Goal: Transaction & Acquisition: Purchase product/service

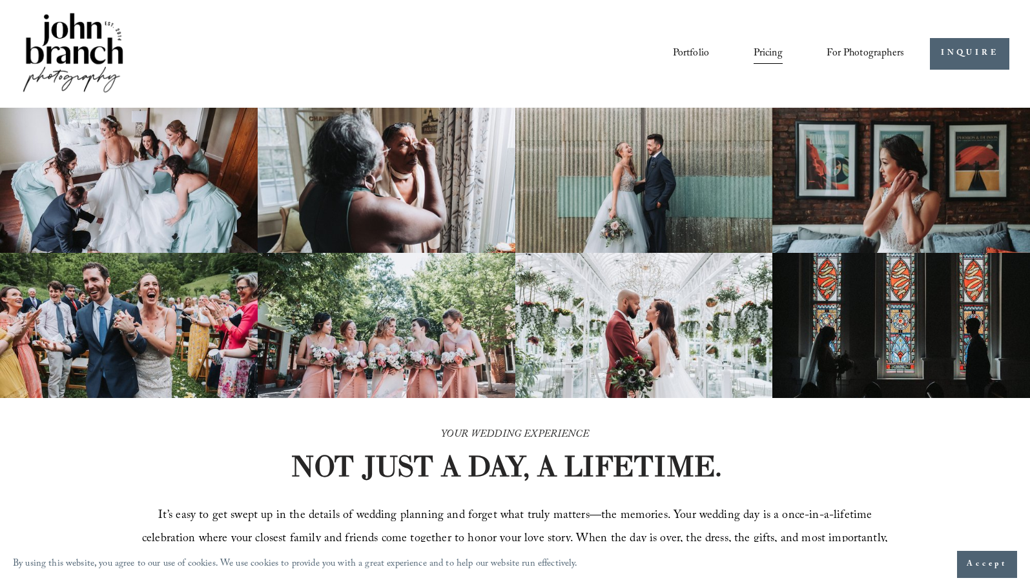
click at [760, 50] on link "Pricing" at bounding box center [767, 54] width 29 height 22
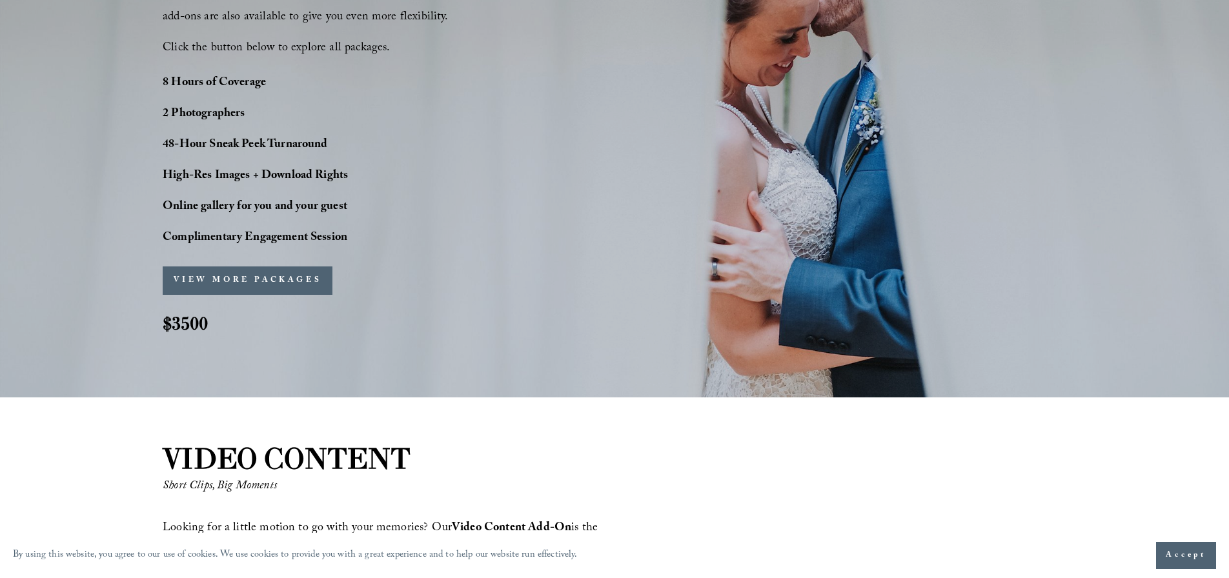
scroll to position [1102, 0]
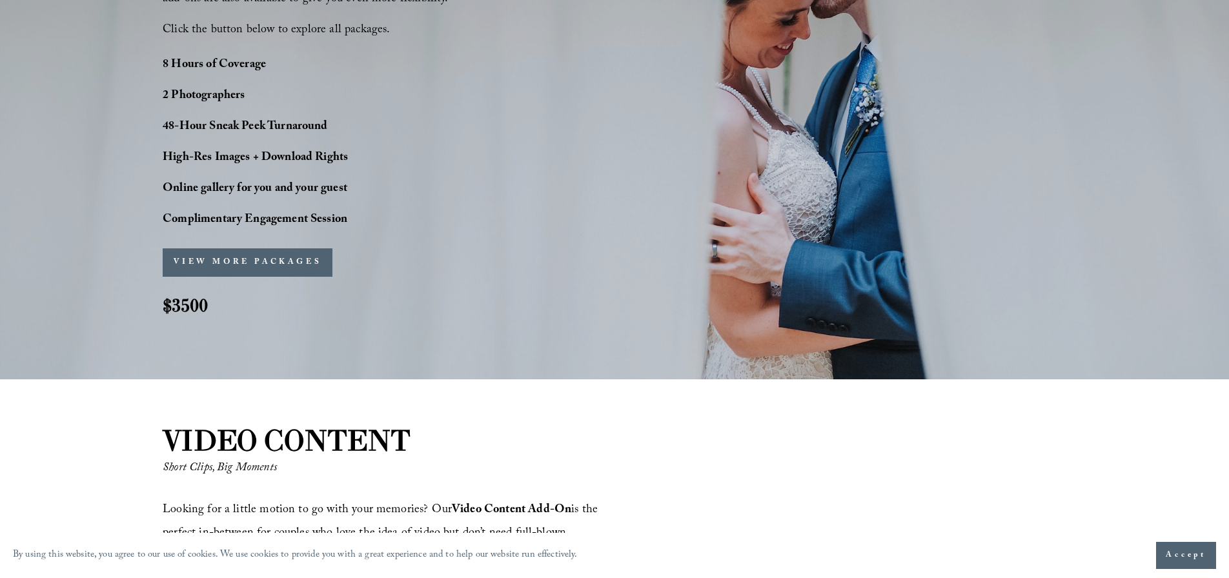
click at [271, 256] on button "VIEW MORE PACKAGES" at bounding box center [248, 263] width 170 height 28
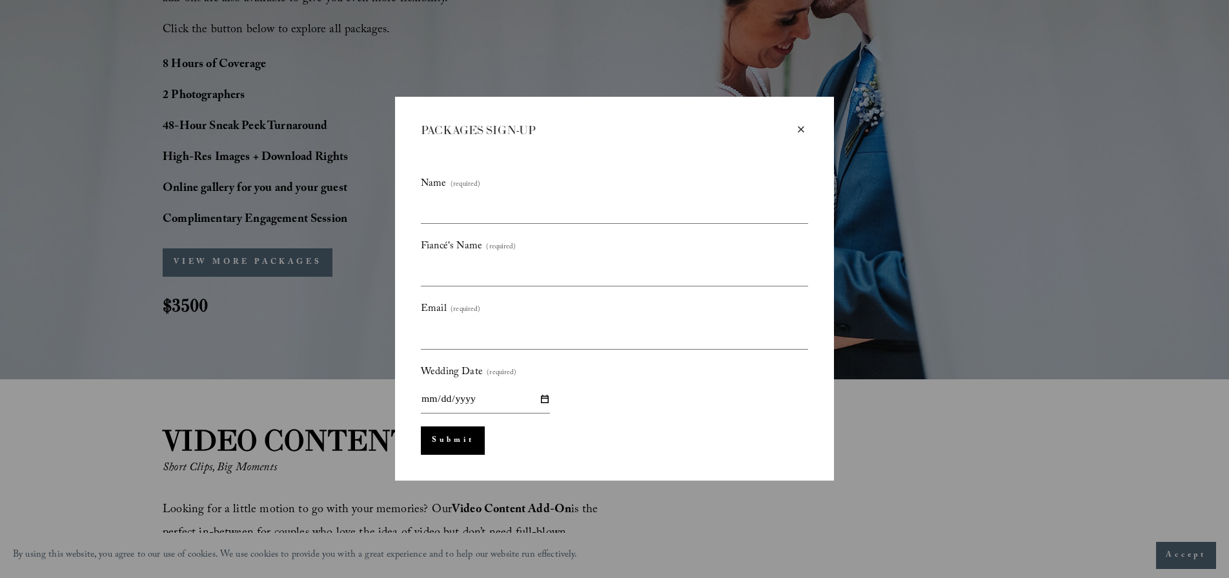
click at [274, 256] on div "× PACKAGES SIGN-UP Name (required) Fiancé's Name (required) Email (required) We…" at bounding box center [614, 289] width 1229 height 578
click at [271, 263] on div "× PACKAGES SIGN-UP Name (required) Fiancé's Name (required) Email (required) We…" at bounding box center [614, 289] width 1229 height 578
click at [804, 128] on div "×" at bounding box center [801, 130] width 14 height 14
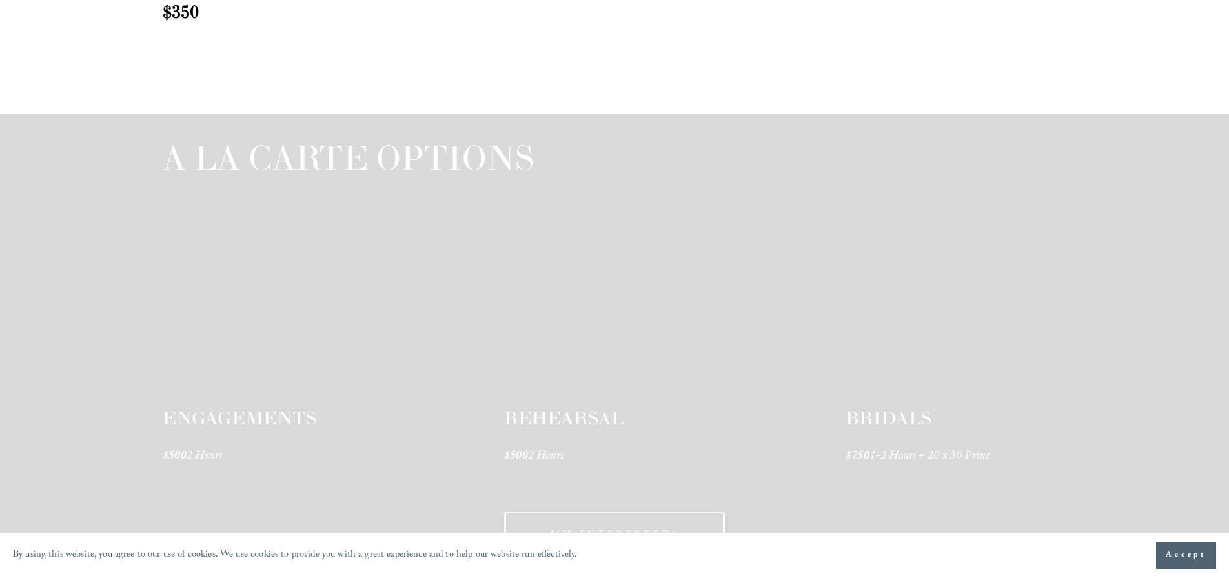
scroll to position [1933, 0]
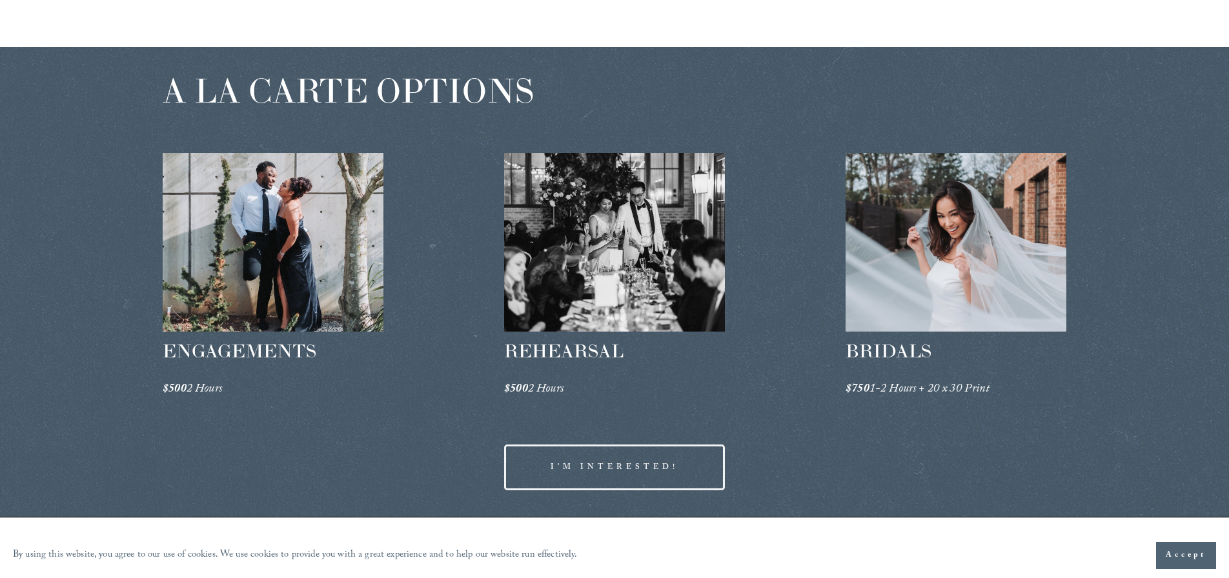
click at [275, 235] on div at bounding box center [273, 242] width 221 height 179
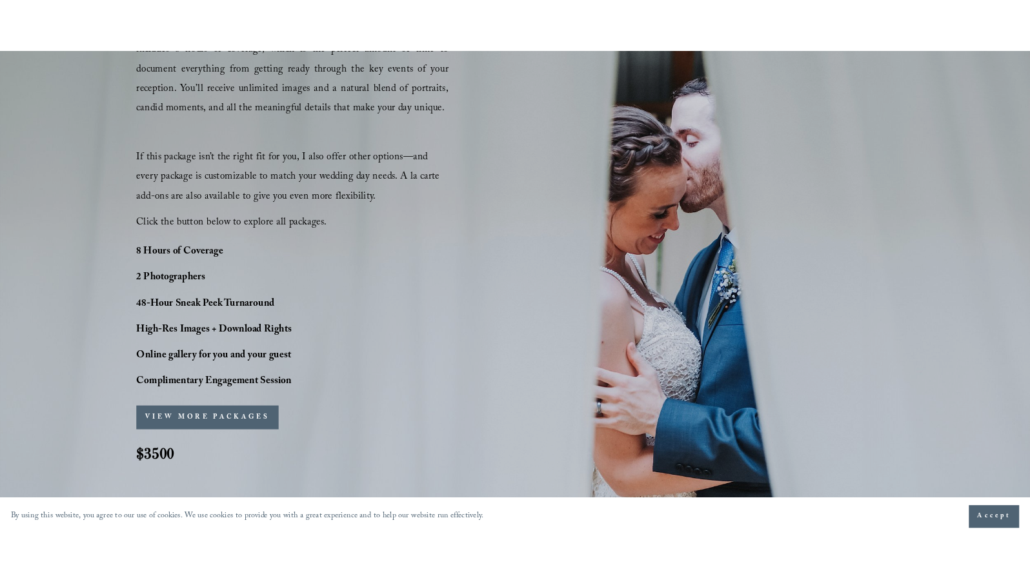
scroll to position [1006, 0]
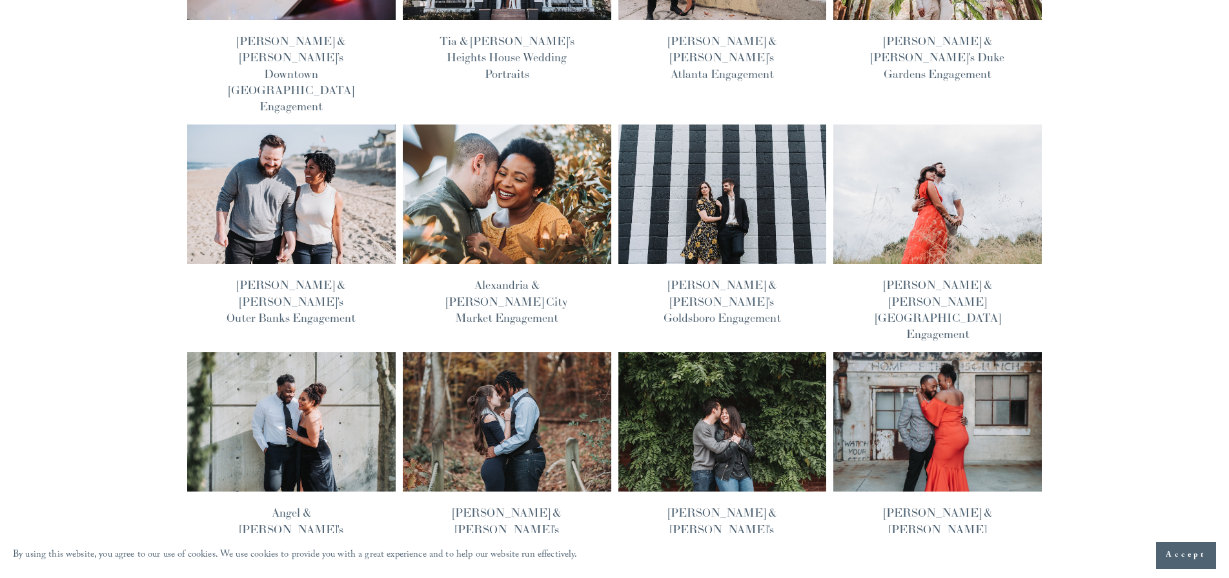
scroll to position [254, 0]
